Goal: Task Accomplishment & Management: Use online tool/utility

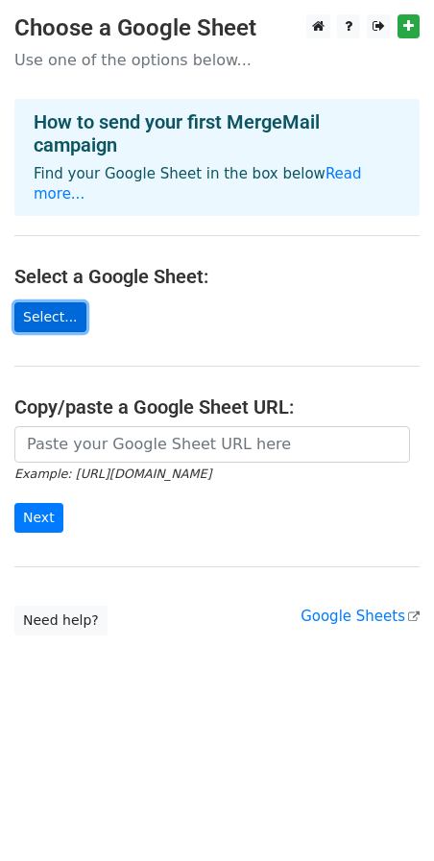
click at [50, 303] on link "Select..." at bounding box center [50, 318] width 72 height 30
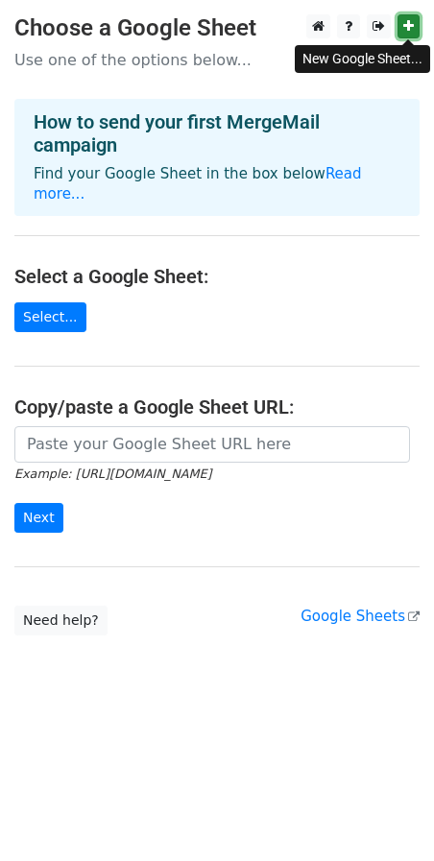
click at [408, 22] on icon at bounding box center [408, 25] width 11 height 13
click at [34, 306] on link "Select..." at bounding box center [50, 318] width 72 height 30
click at [411, 26] on icon at bounding box center [408, 25] width 11 height 13
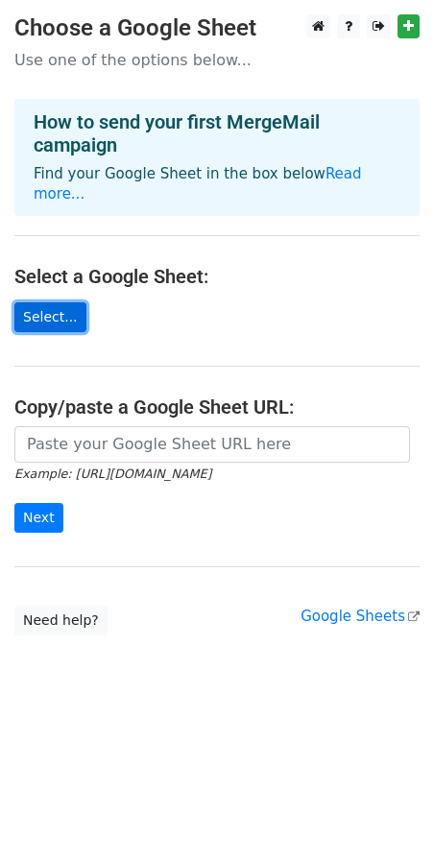
click at [47, 303] on link "Select..." at bounding box center [50, 318] width 72 height 30
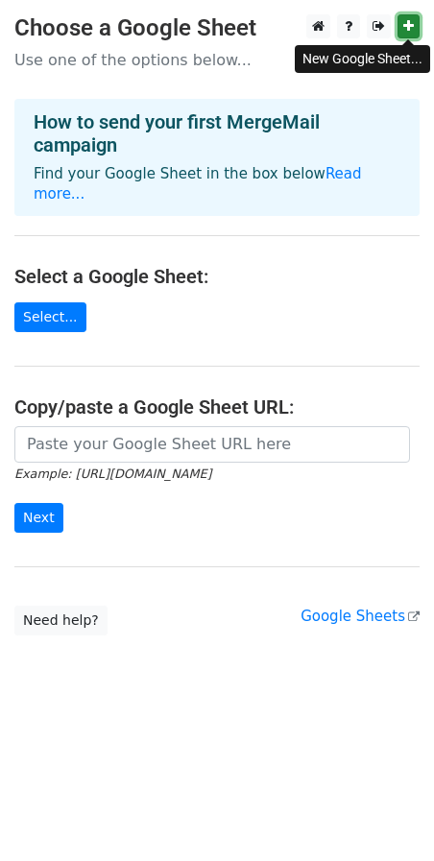
click at [408, 24] on icon at bounding box center [408, 25] width 11 height 13
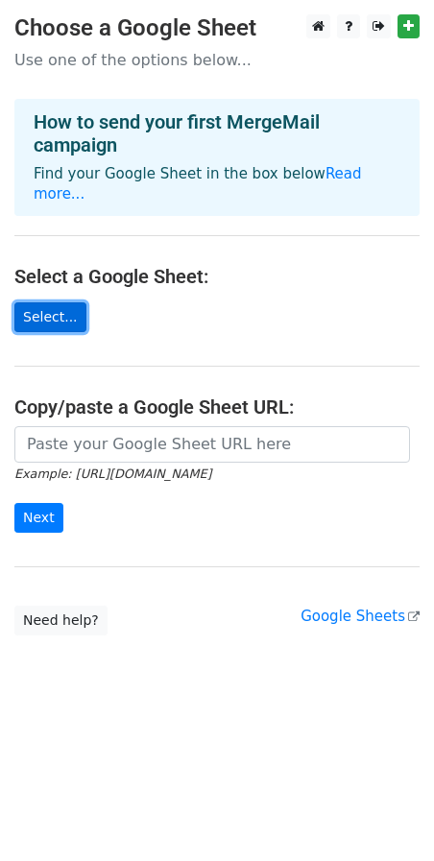
click at [52, 305] on link "Select..." at bounding box center [50, 318] width 72 height 30
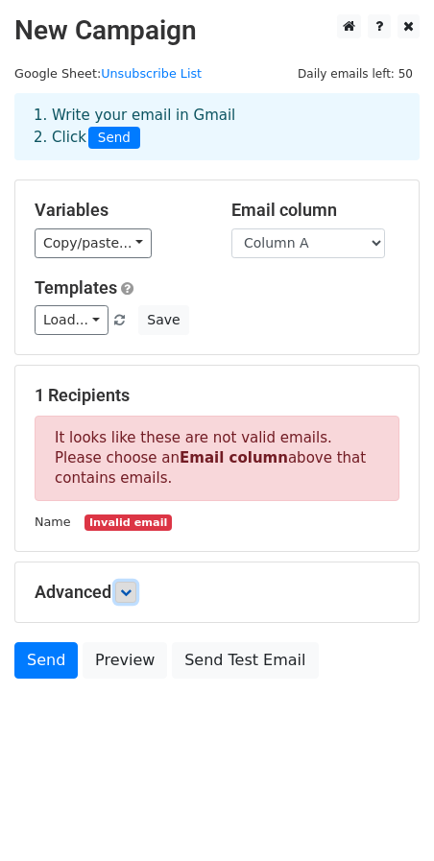
click at [129, 596] on icon at bounding box center [126, 593] width 12 height 12
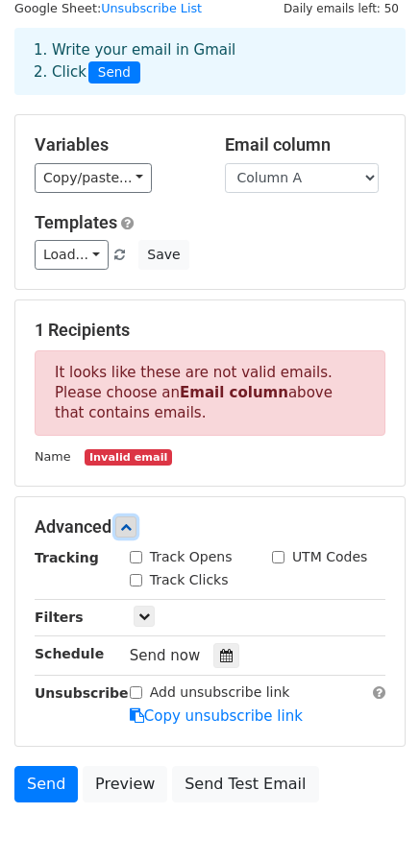
scroll to position [169, 0]
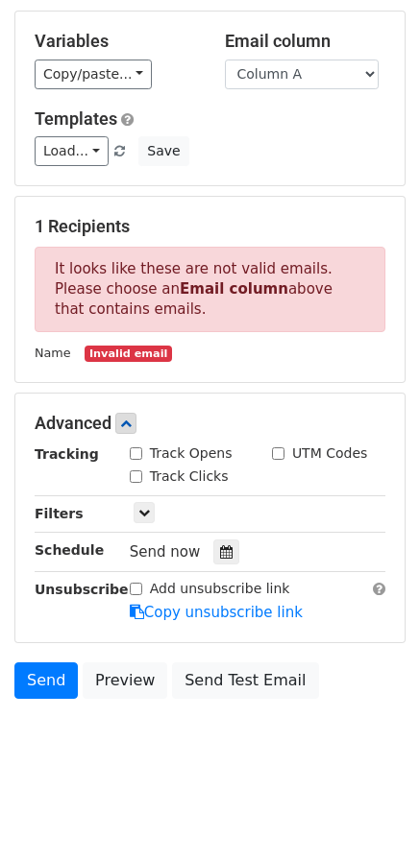
click at [139, 585] on input "Add unsubscribe link" at bounding box center [136, 589] width 12 height 12
checkbox input "true"
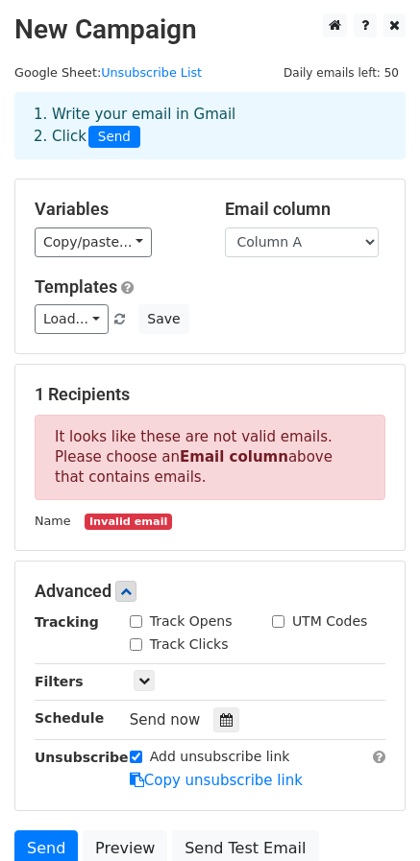
scroll to position [0, 0]
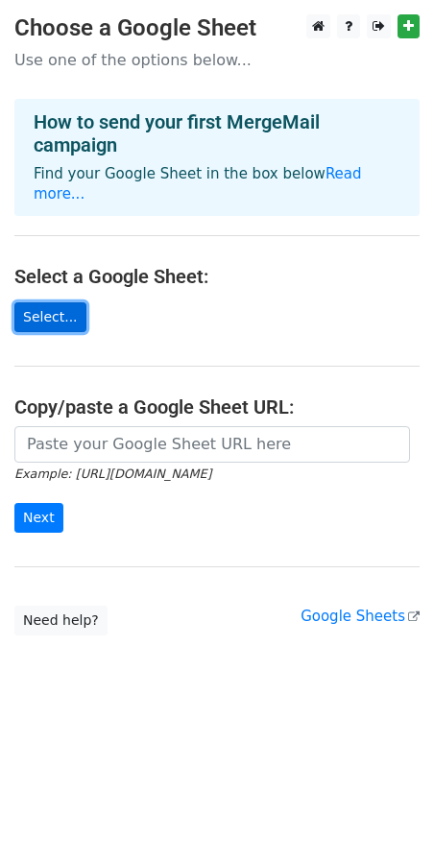
click at [48, 303] on link "Select..." at bounding box center [50, 318] width 72 height 30
click at [53, 303] on link "Select..." at bounding box center [50, 318] width 72 height 30
click at [65, 303] on link "Select..." at bounding box center [50, 318] width 72 height 30
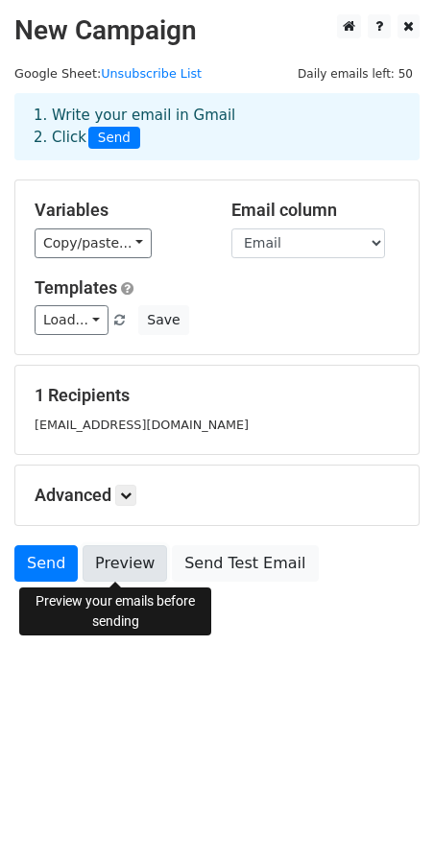
click at [129, 562] on link "Preview" at bounding box center [125, 563] width 85 height 36
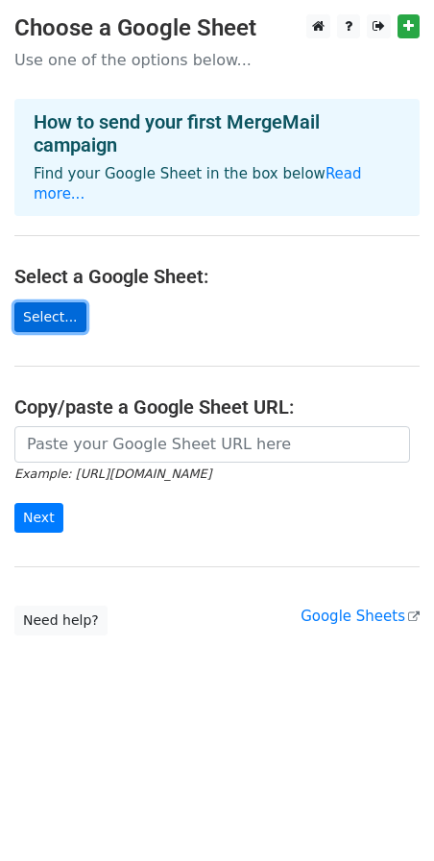
click at [53, 303] on link "Select..." at bounding box center [50, 318] width 72 height 30
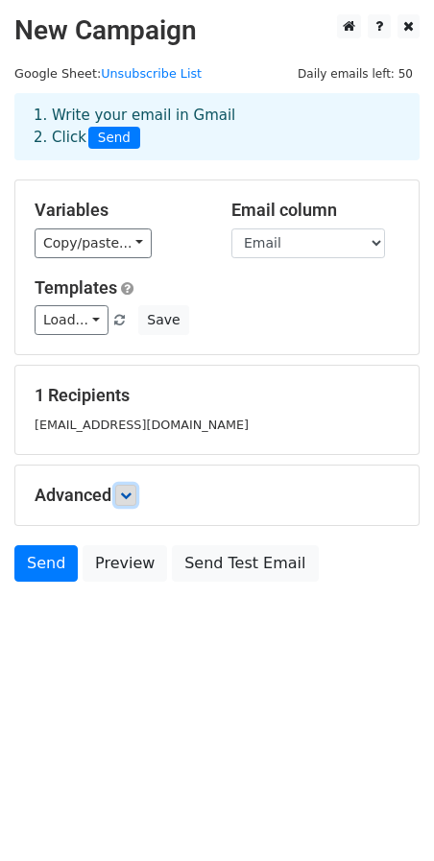
click at [130, 497] on icon at bounding box center [126, 496] width 12 height 12
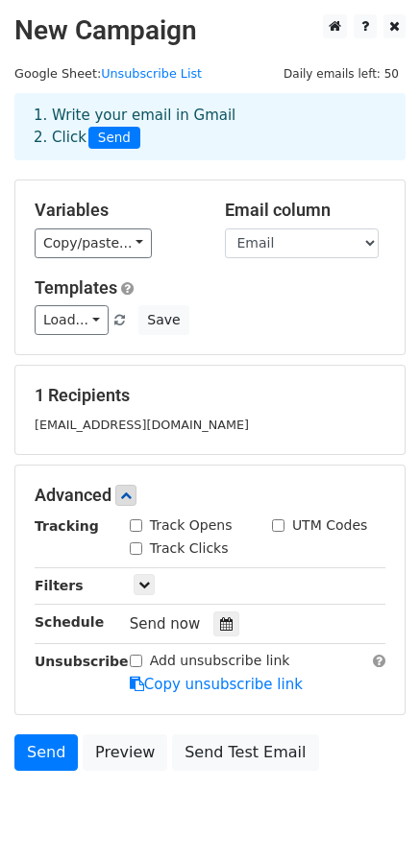
click at [137, 661] on input "Add unsubscribe link" at bounding box center [136, 661] width 12 height 12
checkbox input "true"
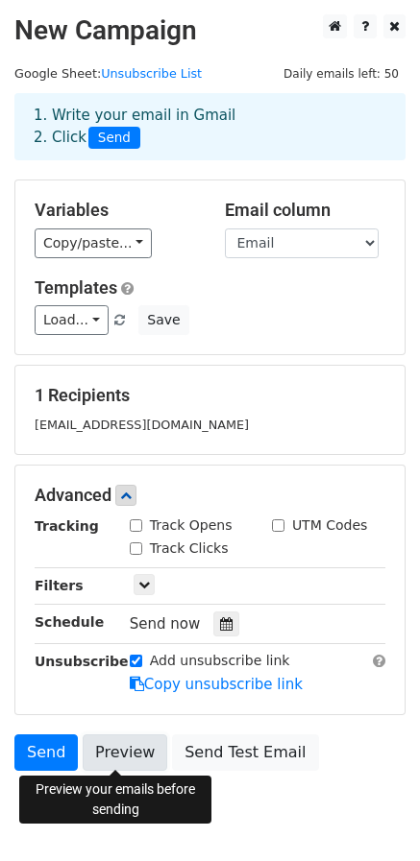
click at [108, 748] on link "Preview" at bounding box center [125, 753] width 85 height 36
